Goal: Task Accomplishment & Management: Use online tool/utility

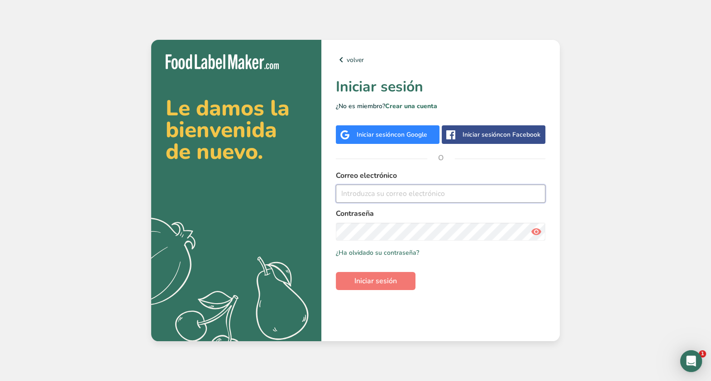
type input "[EMAIL_ADDRESS][DOMAIN_NAME]"
click at [369, 266] on form "Correo electrónico [EMAIL_ADDRESS][DOMAIN_NAME] Contraseña Recuérdame ¿Ha olvid…" at bounding box center [440, 230] width 209 height 120
click at [374, 280] on span "Iniciar sesión" at bounding box center [375, 280] width 43 height 11
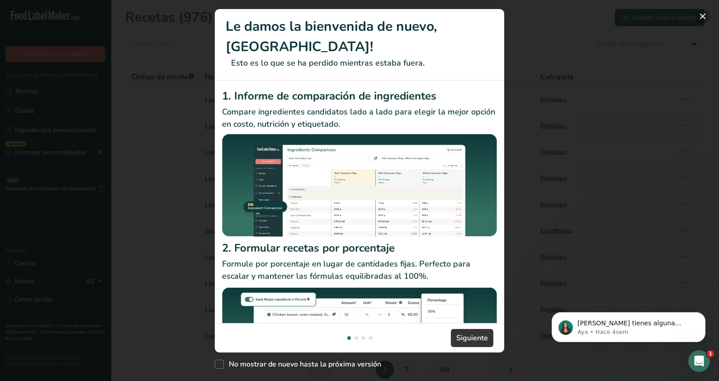
click at [700, 15] on button "New Features" at bounding box center [703, 16] width 14 height 14
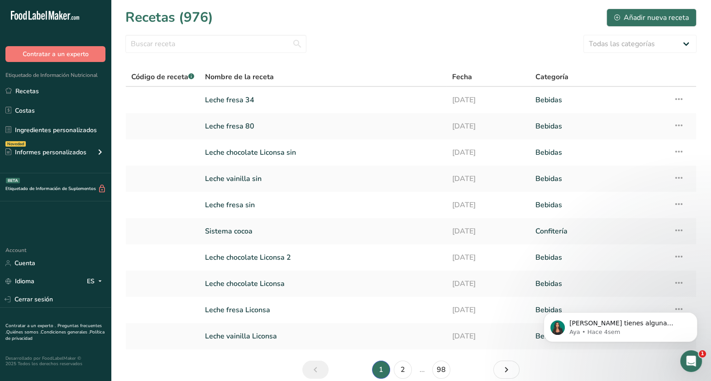
click at [368, 43] on div "Todas las categorías Productos de panadería Bebidas Chocolate Comprimido Confit…" at bounding box center [410, 44] width 571 height 18
click at [221, 97] on link "Leche fresa 34" at bounding box center [323, 99] width 236 height 19
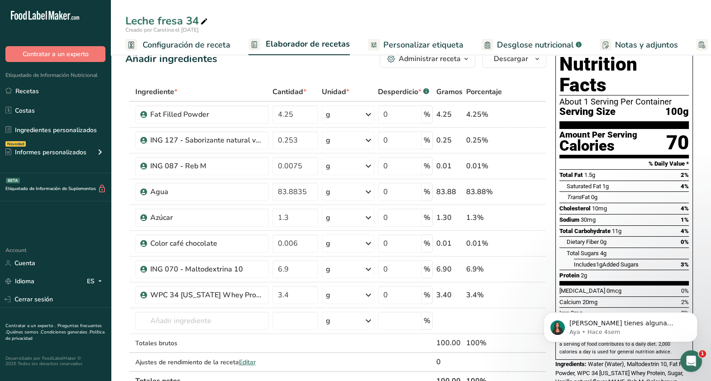
scroll to position [16, 0]
